Goal: Task Accomplishment & Management: Use online tool/utility

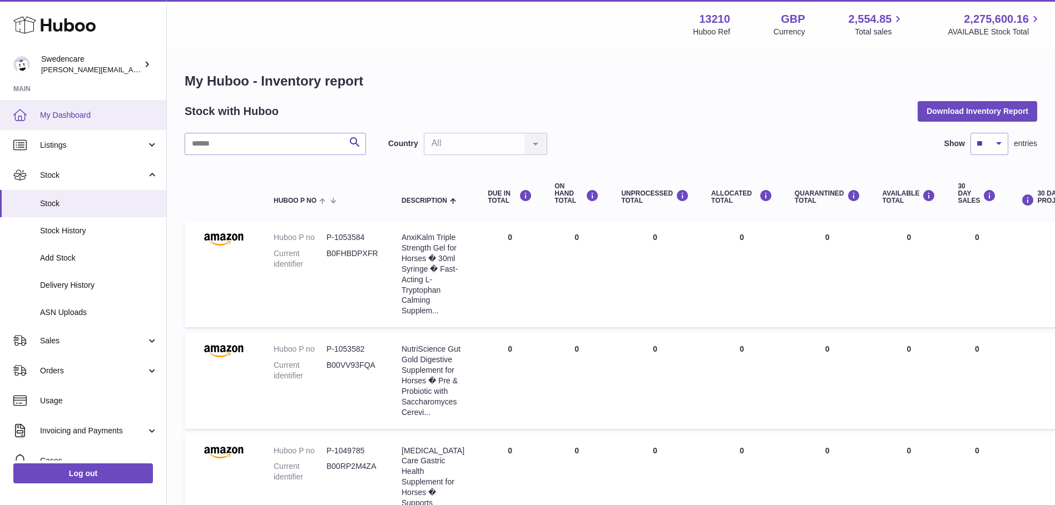
click at [53, 107] on link "My Dashboard" at bounding box center [83, 115] width 166 height 30
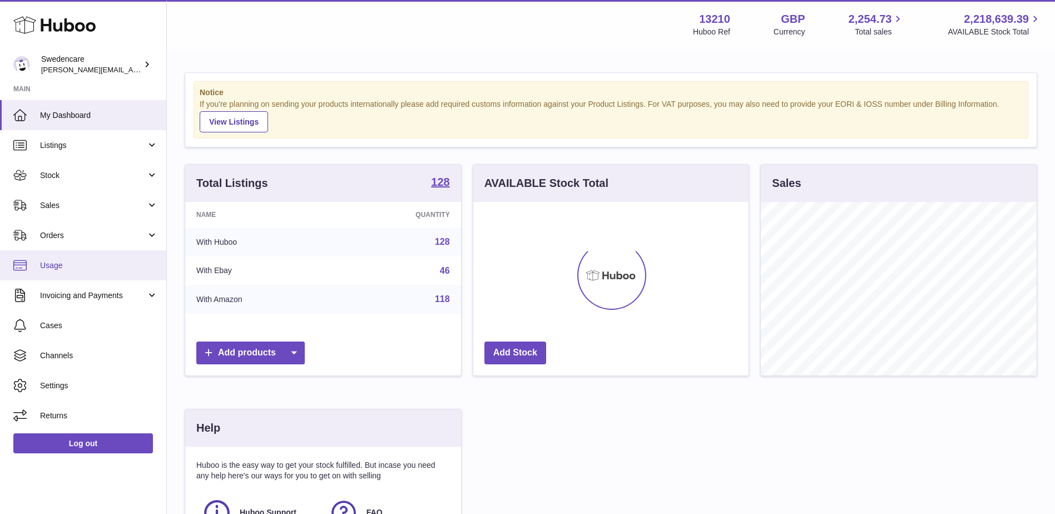
scroll to position [173, 275]
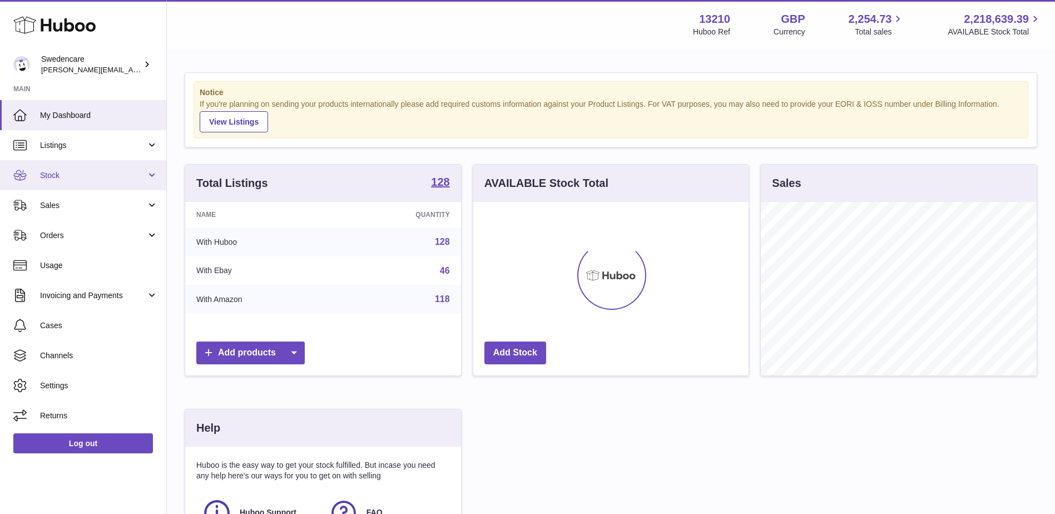
click at [57, 183] on link "Stock" at bounding box center [83, 175] width 166 height 30
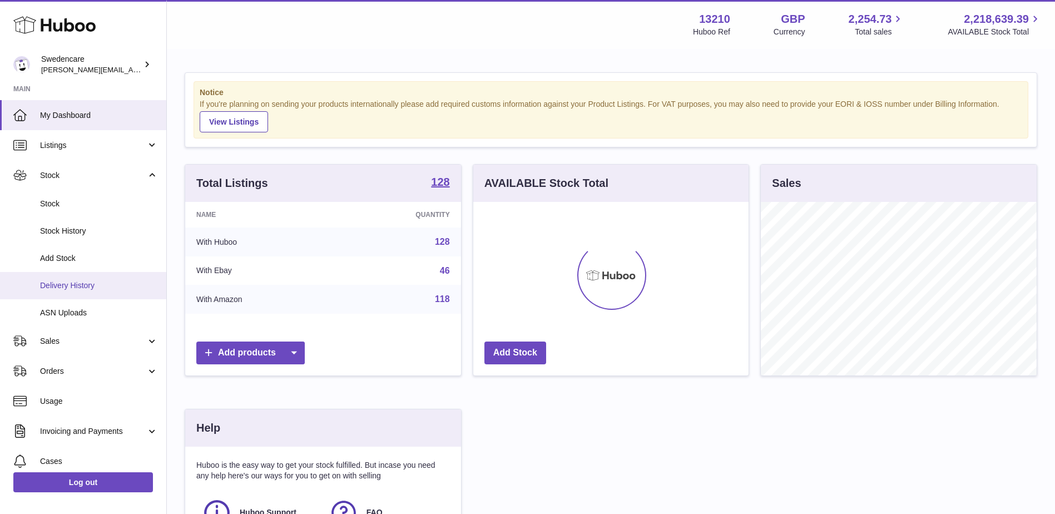
click at [62, 287] on span "Delivery History" at bounding box center [99, 285] width 118 height 11
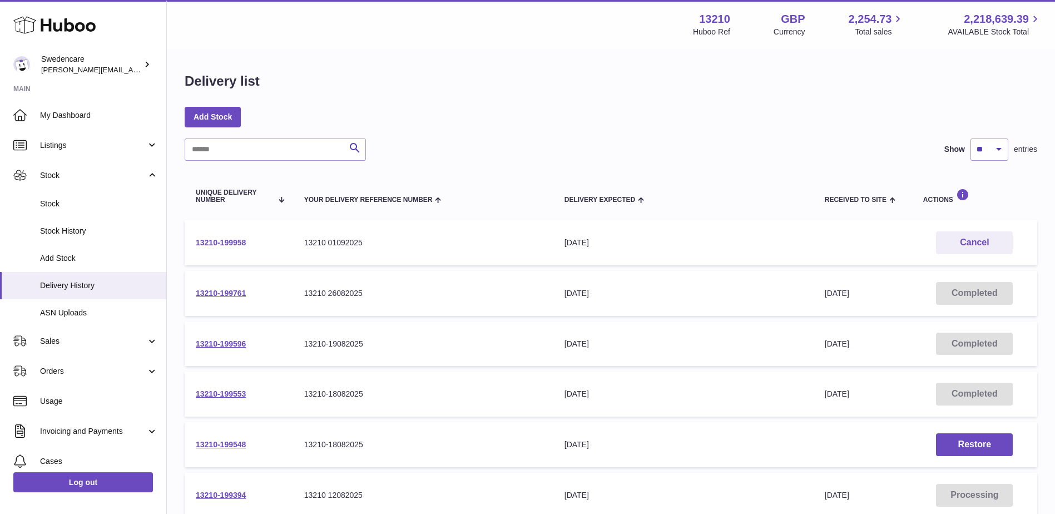
click at [223, 242] on link "13210-199958" at bounding box center [221, 242] width 50 height 9
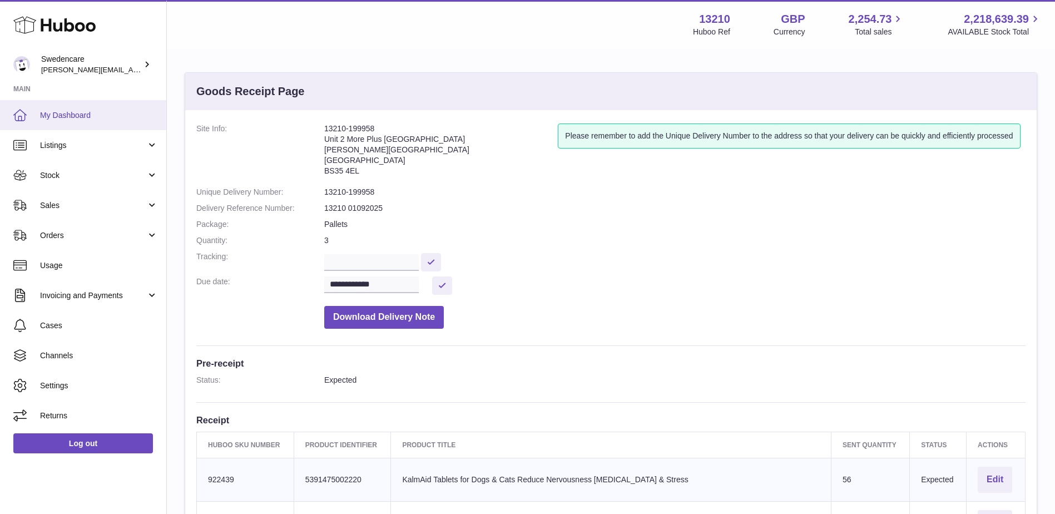
click at [69, 112] on span "My Dashboard" at bounding box center [99, 115] width 118 height 11
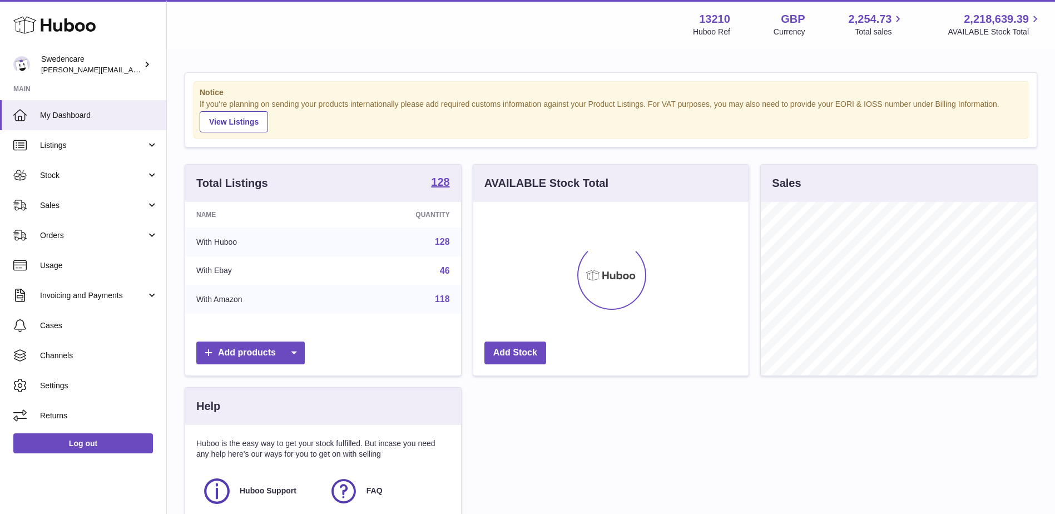
scroll to position [173, 275]
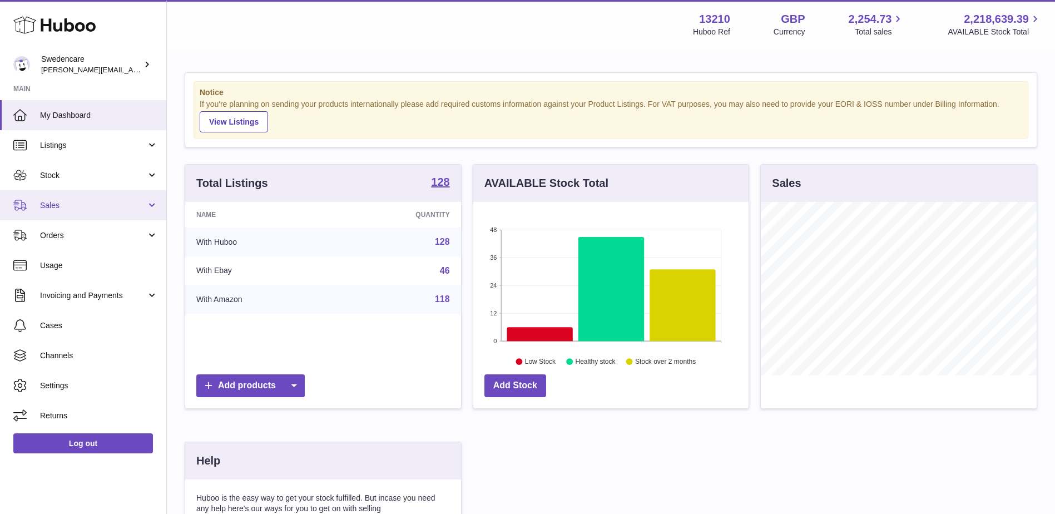
click at [62, 210] on span "Sales" at bounding box center [93, 205] width 106 height 11
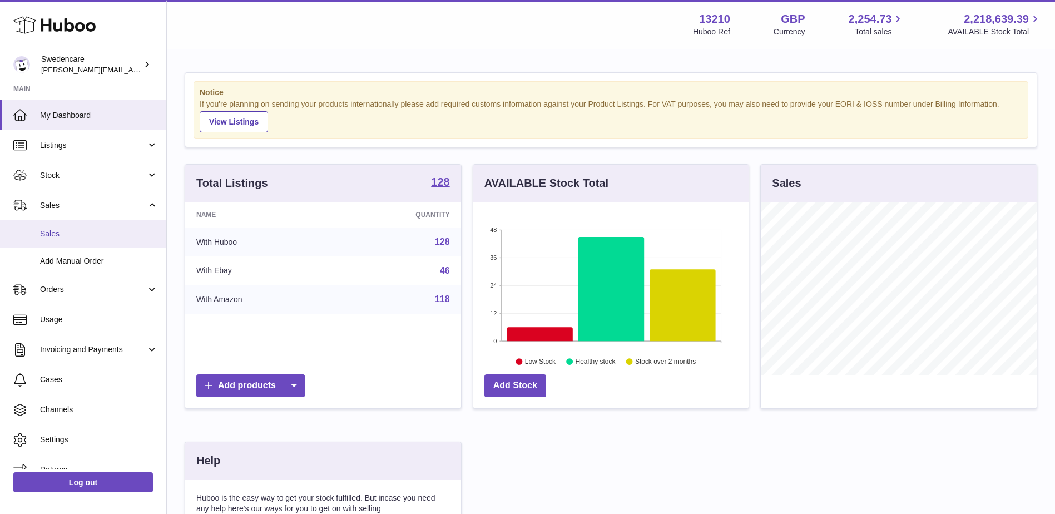
click at [58, 234] on span "Sales" at bounding box center [99, 233] width 118 height 11
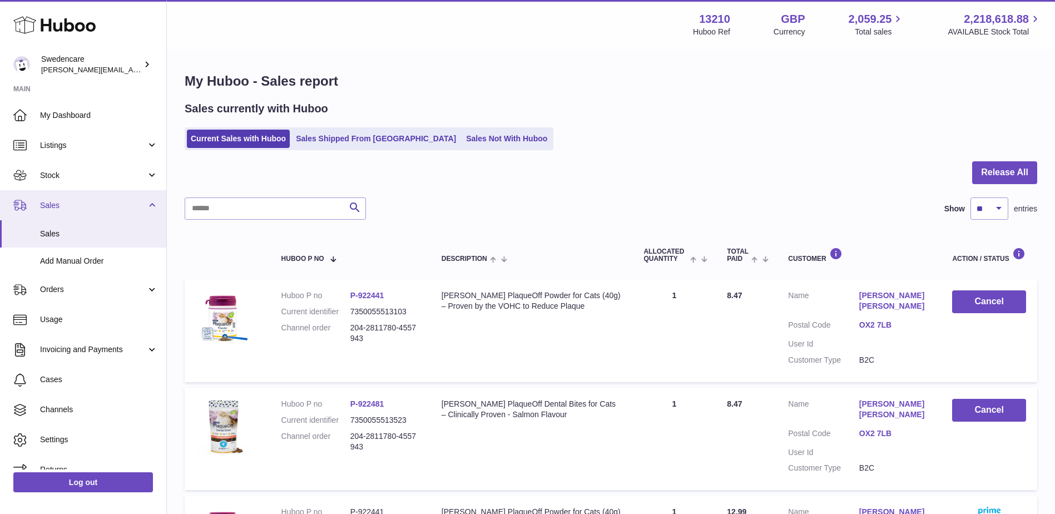
click at [49, 206] on span "Sales" at bounding box center [93, 205] width 106 height 11
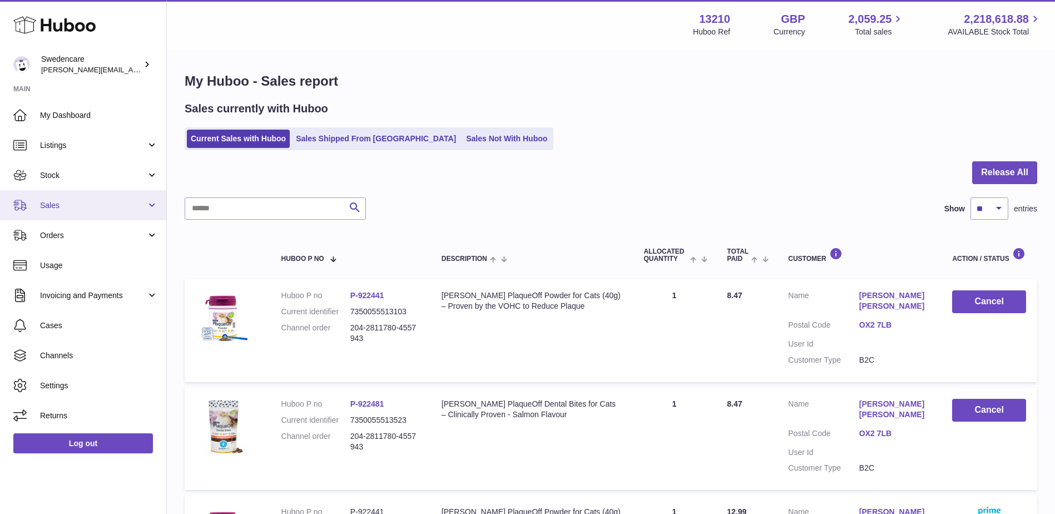
click at [50, 208] on span "Sales" at bounding box center [93, 205] width 106 height 11
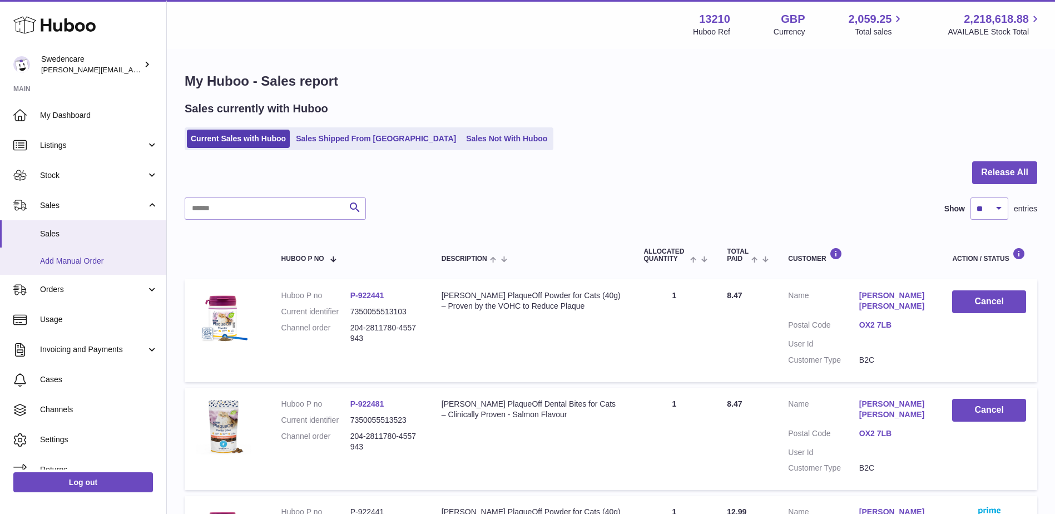
click at [62, 263] on span "Add Manual Order" at bounding box center [99, 261] width 118 height 11
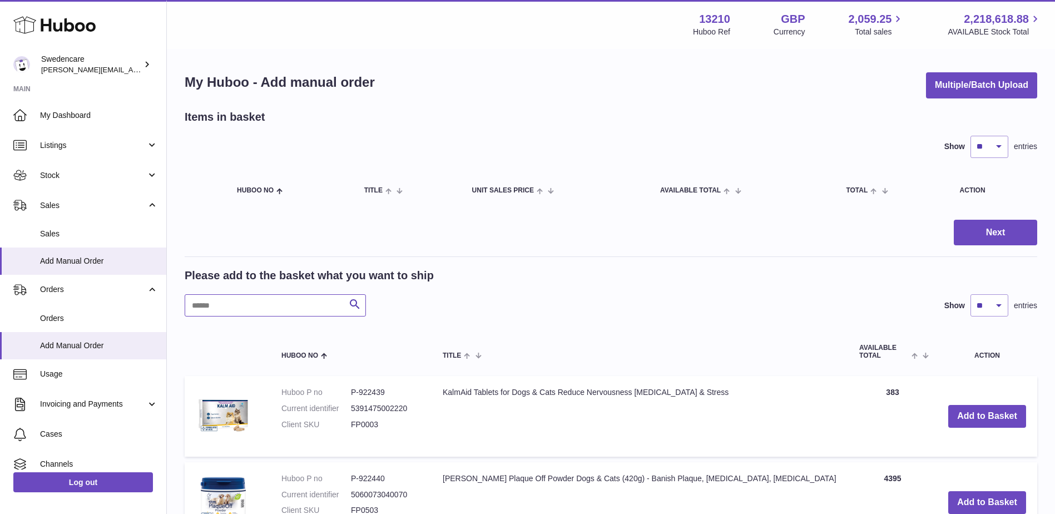
click at [247, 301] on input "text" at bounding box center [275, 305] width 181 height 22
type input "******"
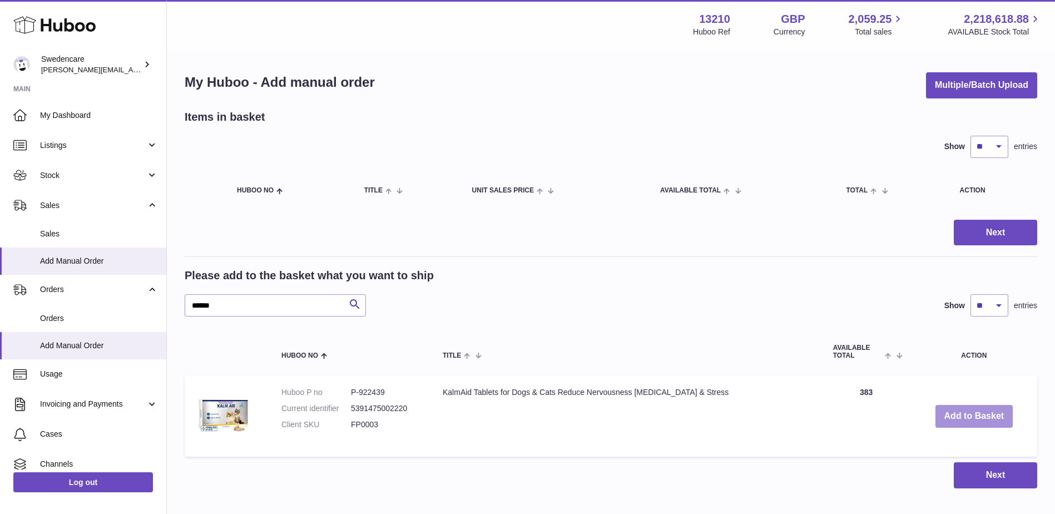
click at [965, 419] on button "Add to Basket" at bounding box center [974, 416] width 78 height 23
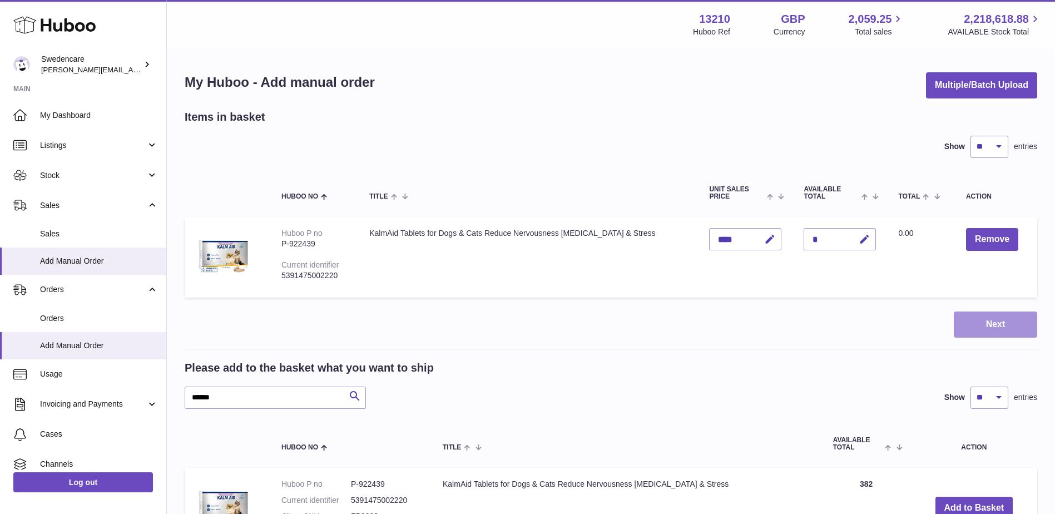
click at [975, 319] on button "Next" at bounding box center [994, 324] width 83 height 26
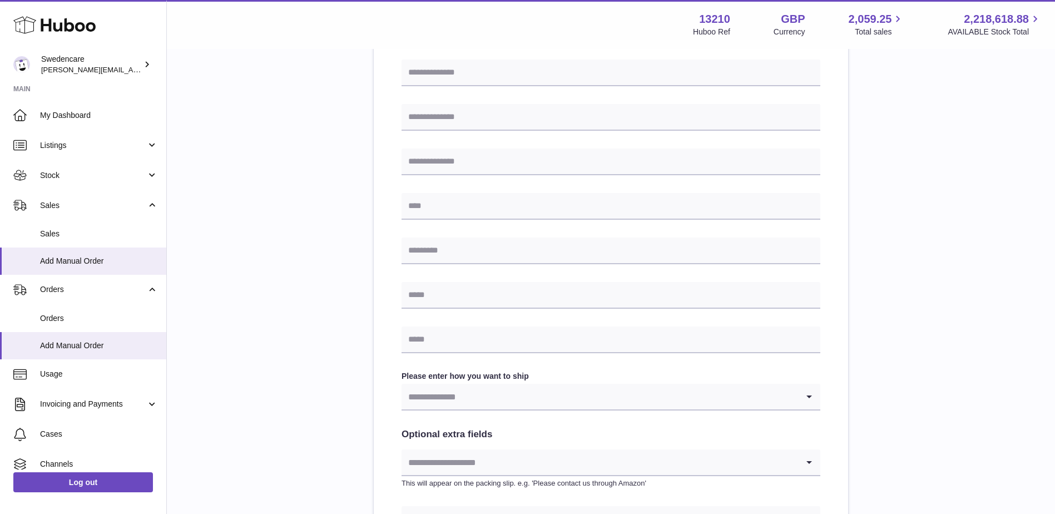
scroll to position [334, 0]
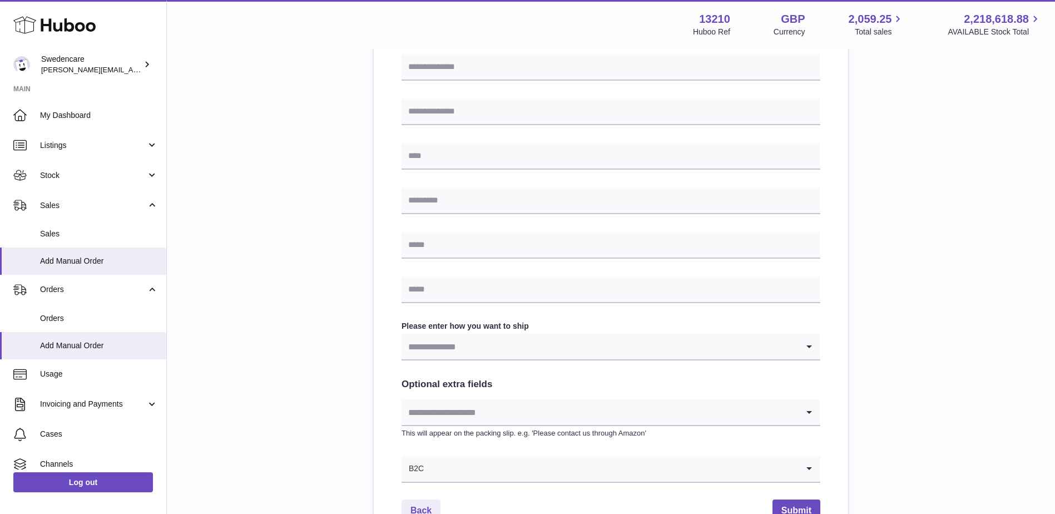
click at [440, 346] on input "Search for option" at bounding box center [599, 347] width 396 height 26
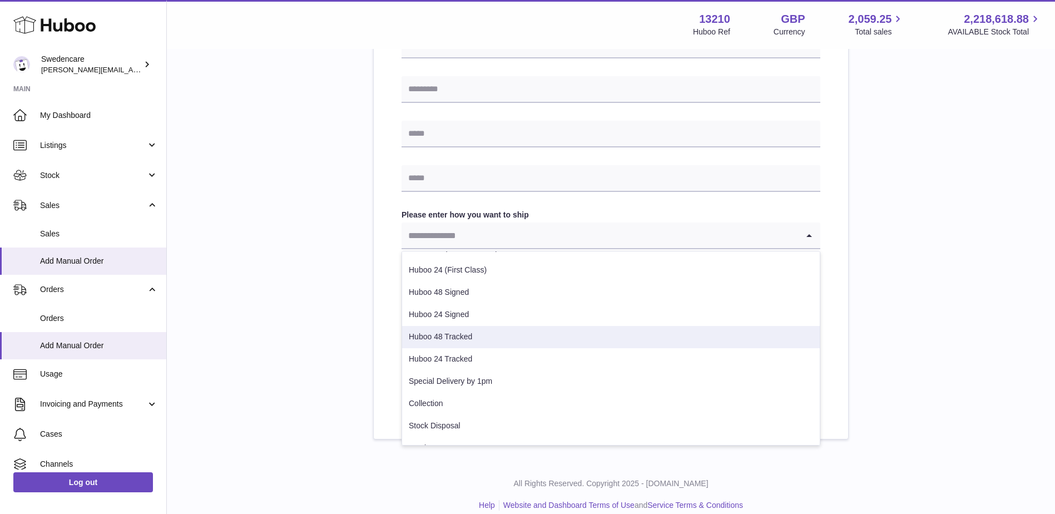
scroll to position [0, 0]
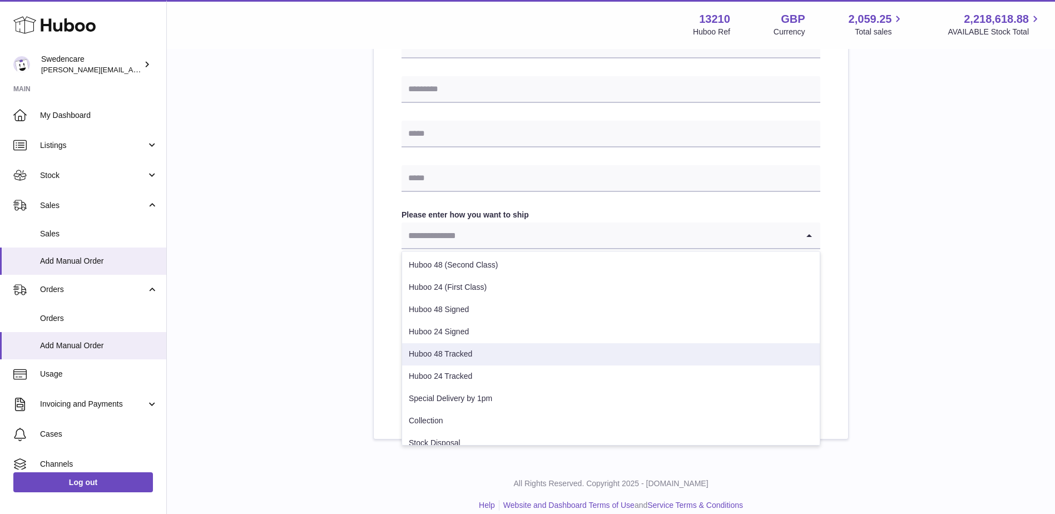
click at [244, 344] on div "Please enter where you want to ship the items [GEOGRAPHIC_DATA] [GEOGRAPHIC_DAT…" at bounding box center [611, 52] width 852 height 774
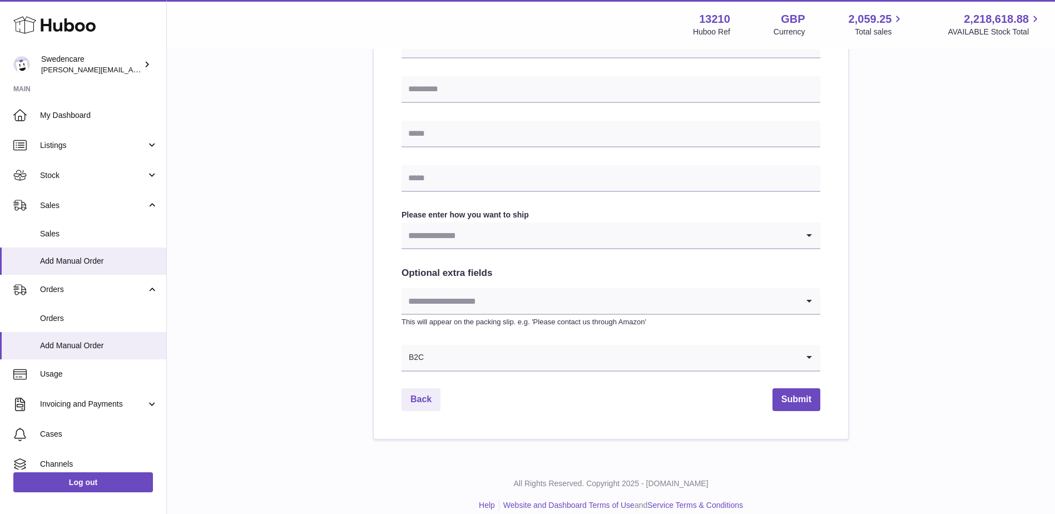
click at [451, 231] on input "Search for option" at bounding box center [599, 235] width 396 height 26
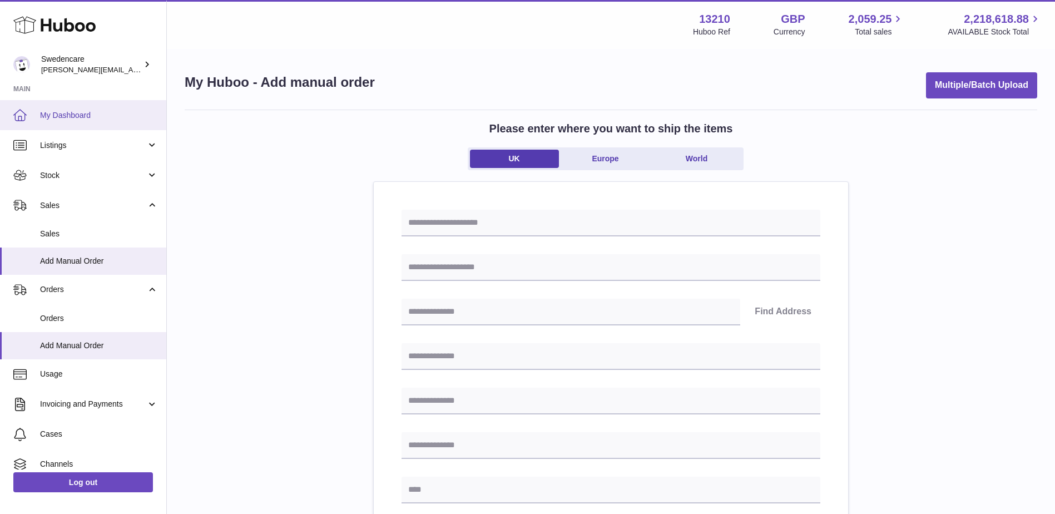
click at [66, 117] on span "My Dashboard" at bounding box center [99, 115] width 118 height 11
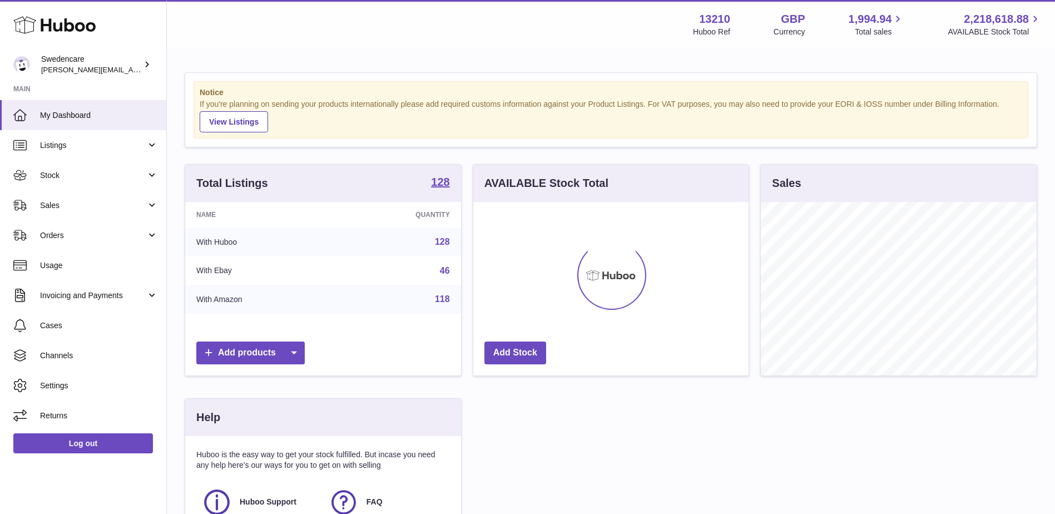
scroll to position [173, 275]
